Goal: Transaction & Acquisition: Obtain resource

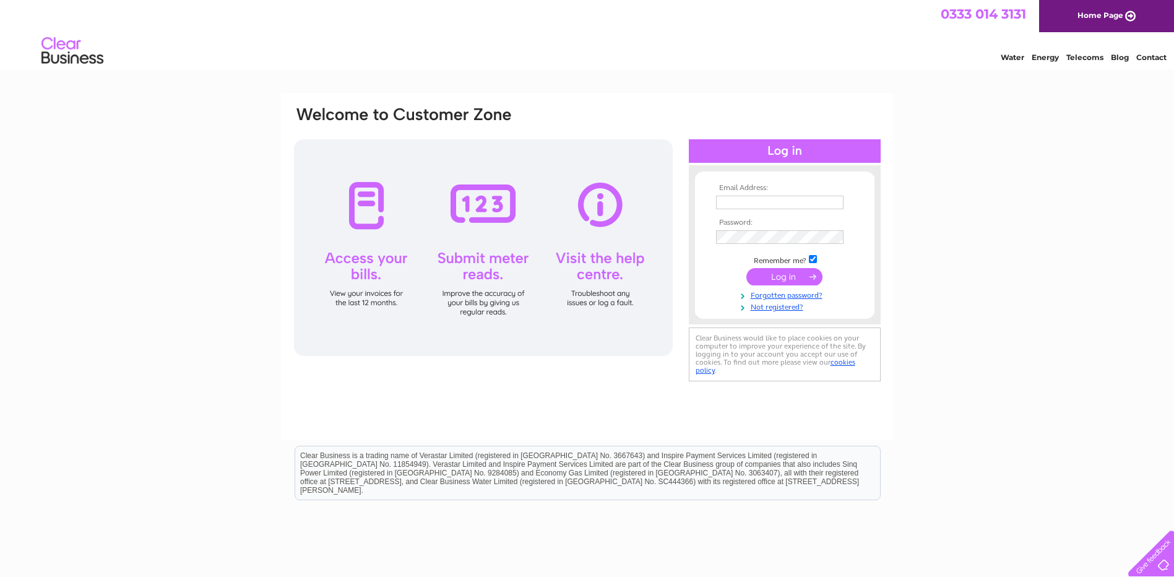
type input "[EMAIL_ADDRESS][DOMAIN_NAME]"
click at [796, 278] on input "submit" at bounding box center [784, 276] width 76 height 17
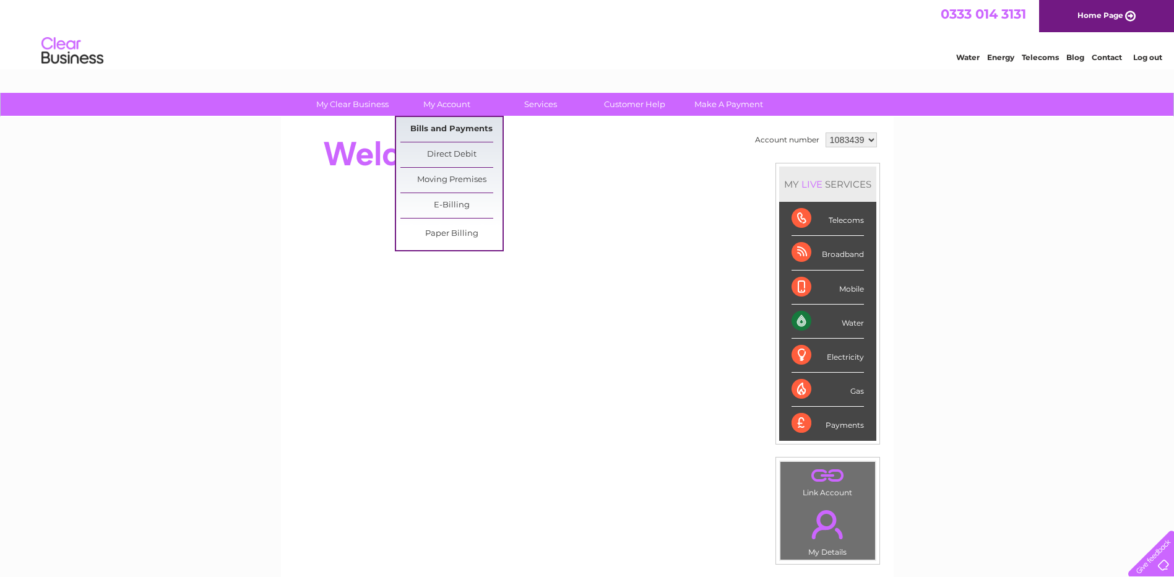
click at [462, 126] on link "Bills and Payments" at bounding box center [451, 129] width 102 height 25
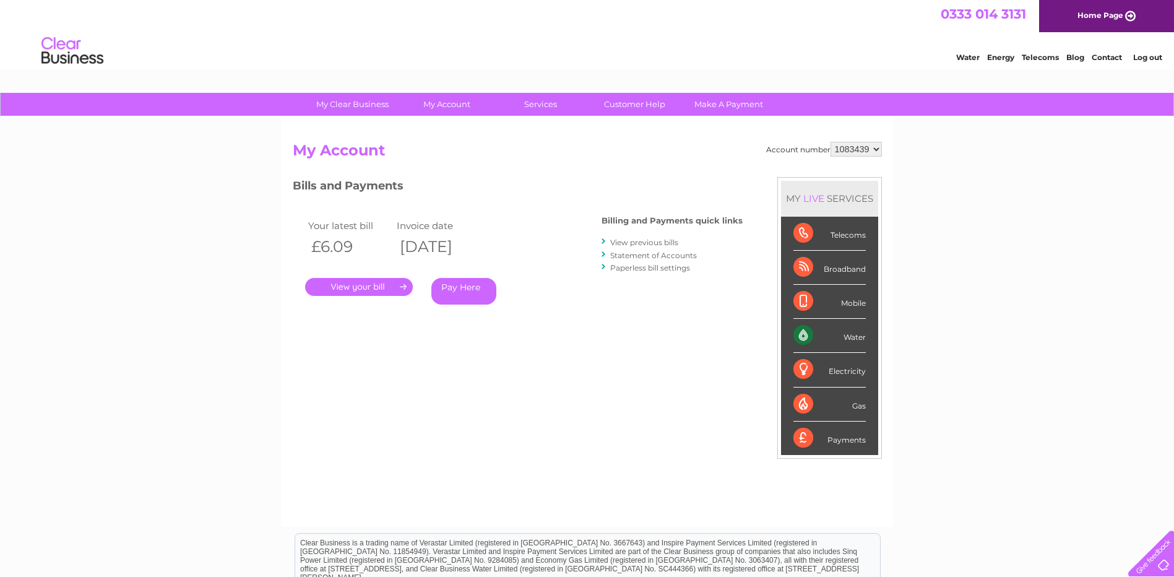
click at [342, 290] on link "." at bounding box center [359, 287] width 108 height 18
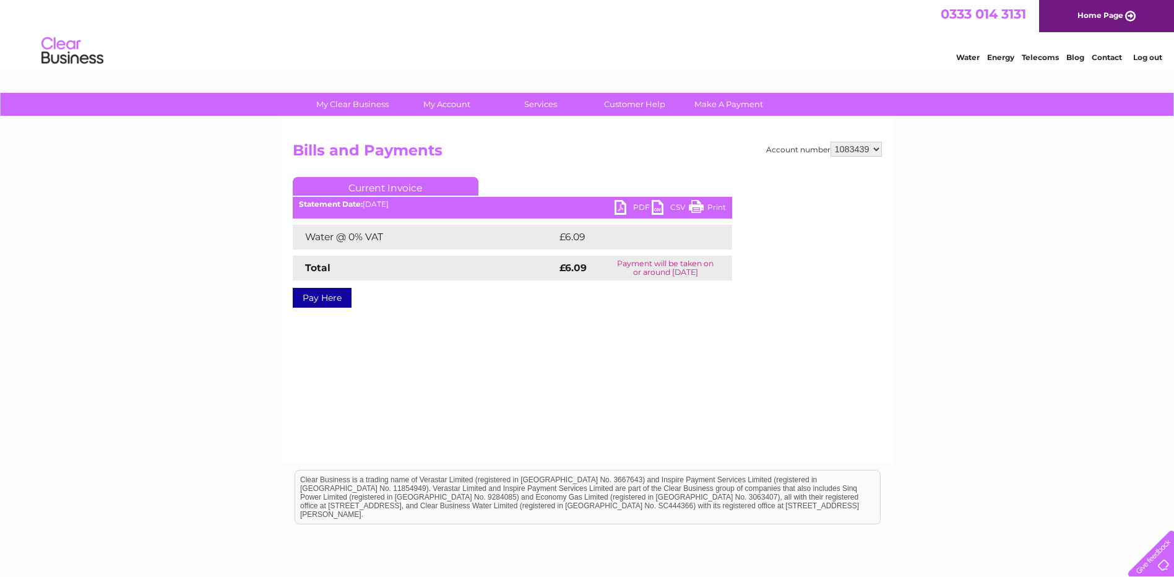
click at [623, 204] on link "PDF" at bounding box center [633, 209] width 37 height 18
